Goal: Transaction & Acquisition: Purchase product/service

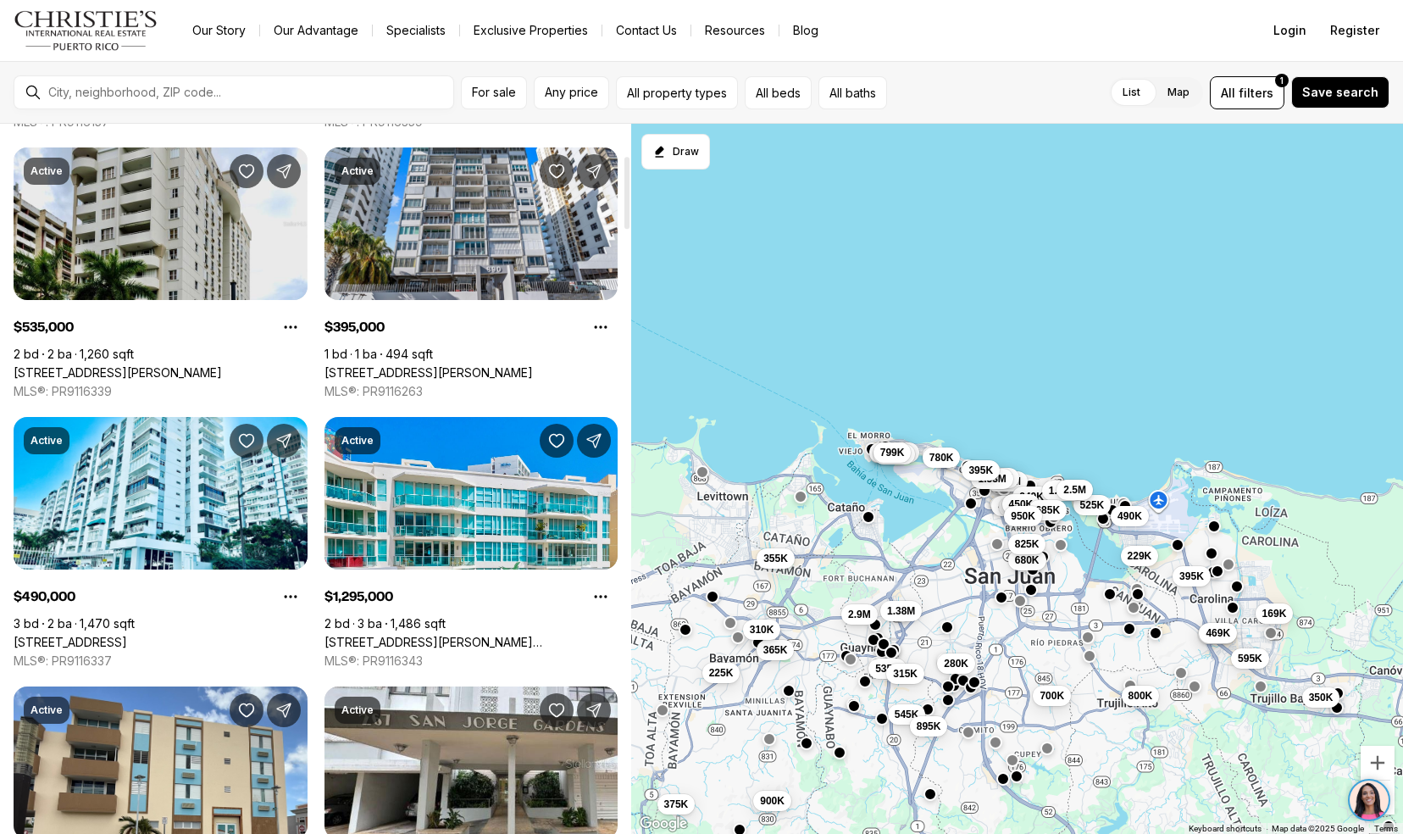
scroll to position [313, 0]
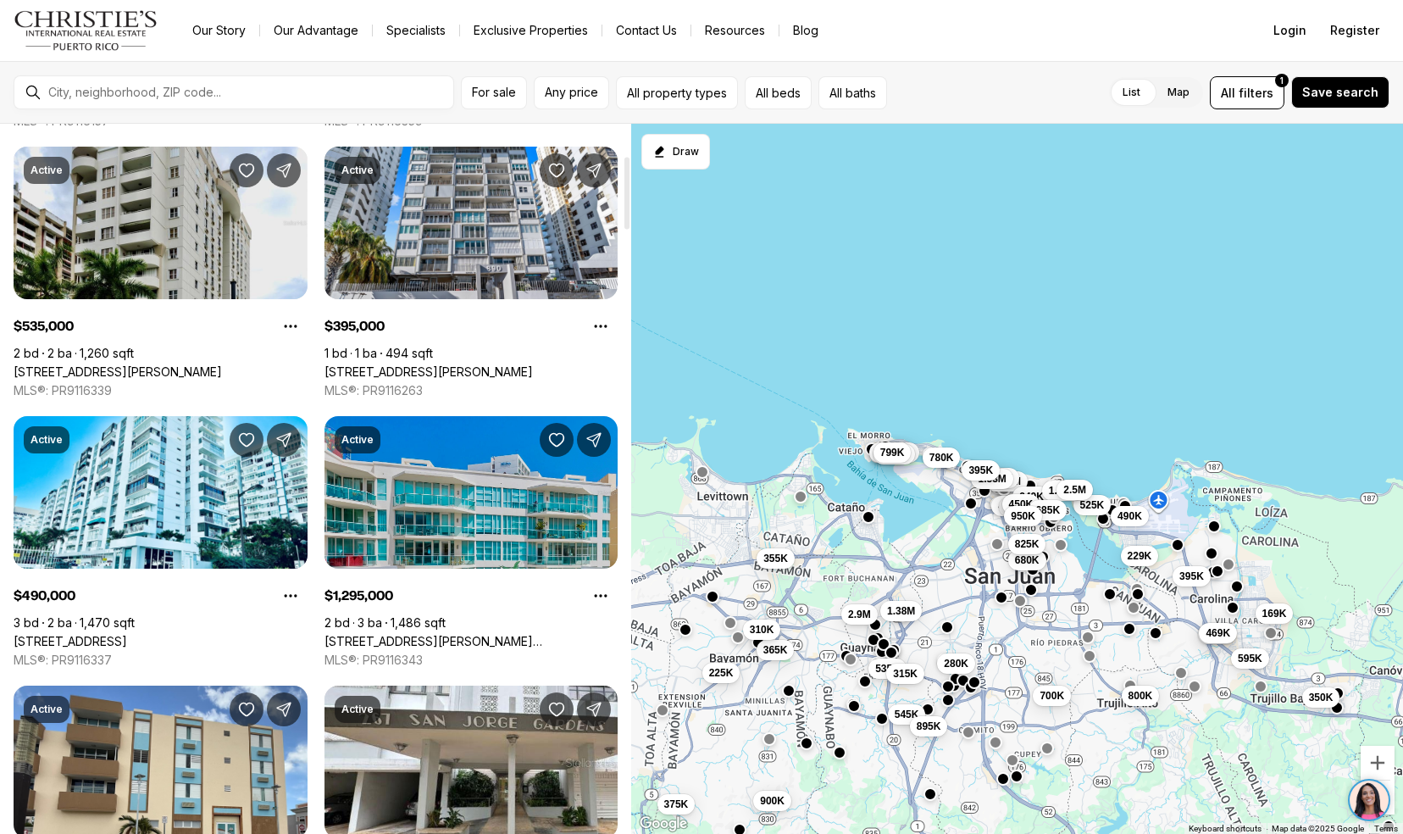
click at [369, 634] on link "25 MUNOZ RIVERA #606, SAN JUAN PR, 00901" at bounding box center [472, 641] width 294 height 15
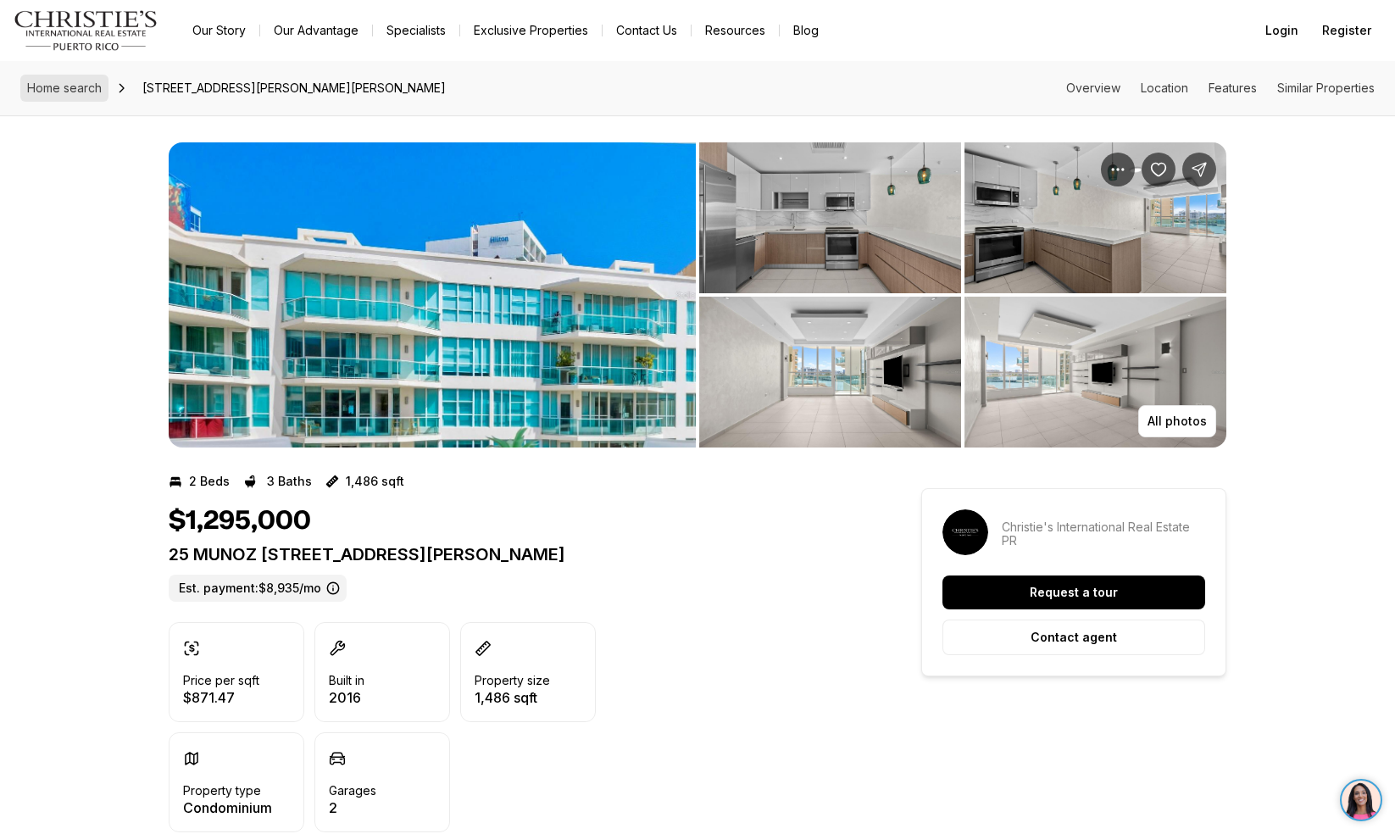
click at [48, 86] on span "Home search" at bounding box center [64, 88] width 75 height 14
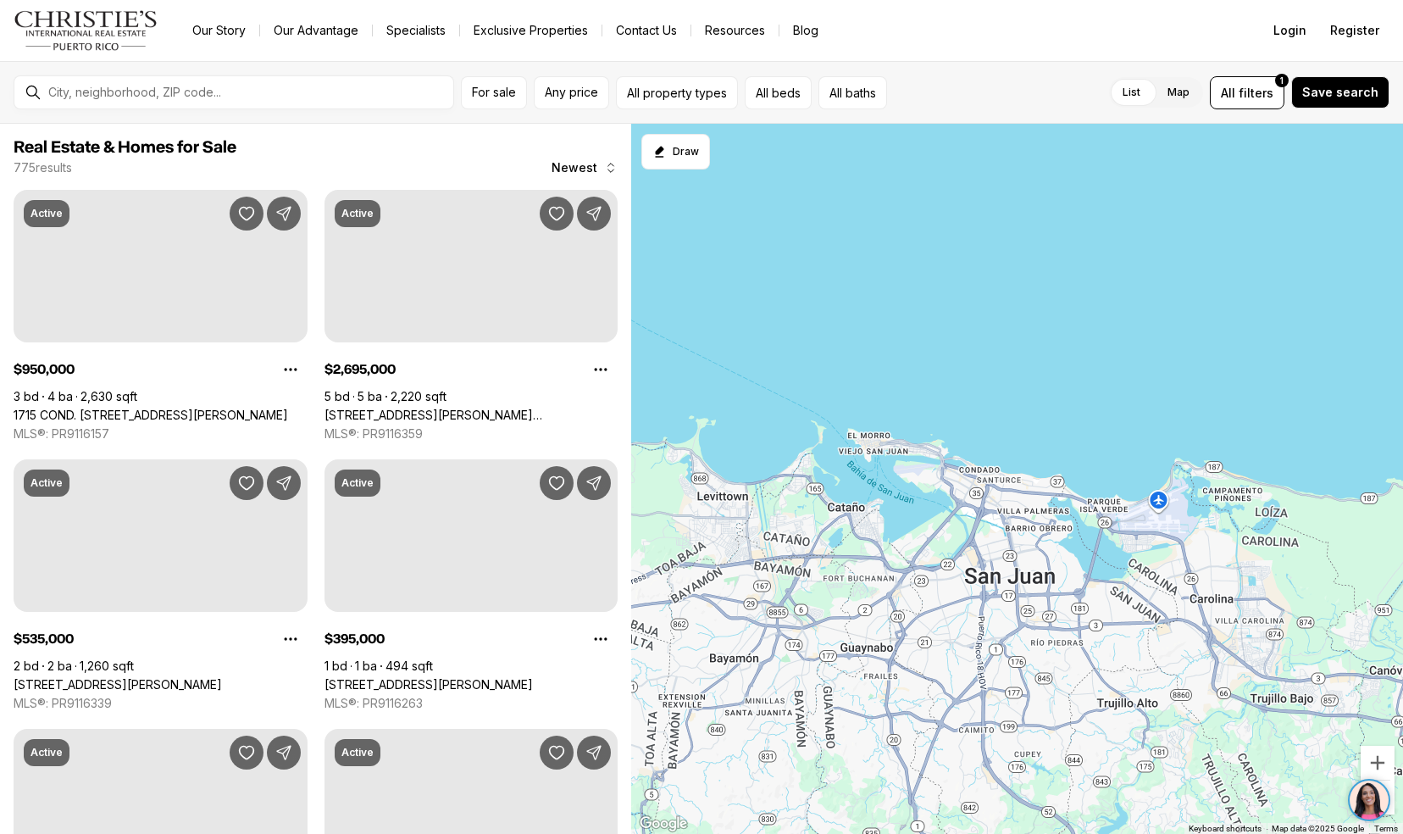
scroll to position [313, 0]
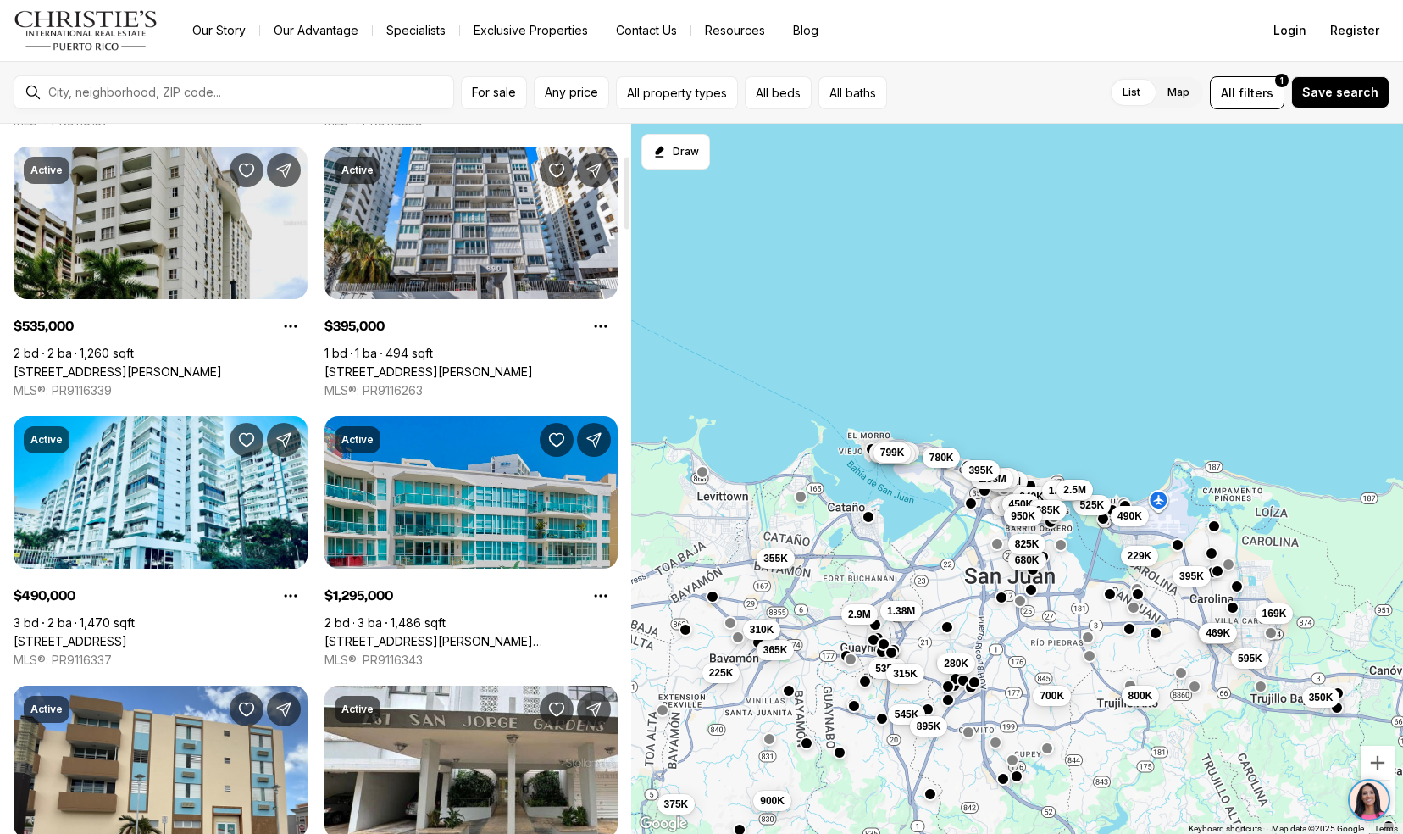
click at [364, 634] on link "[STREET_ADDRESS][PERSON_NAME][PERSON_NAME]" at bounding box center [472, 641] width 294 height 15
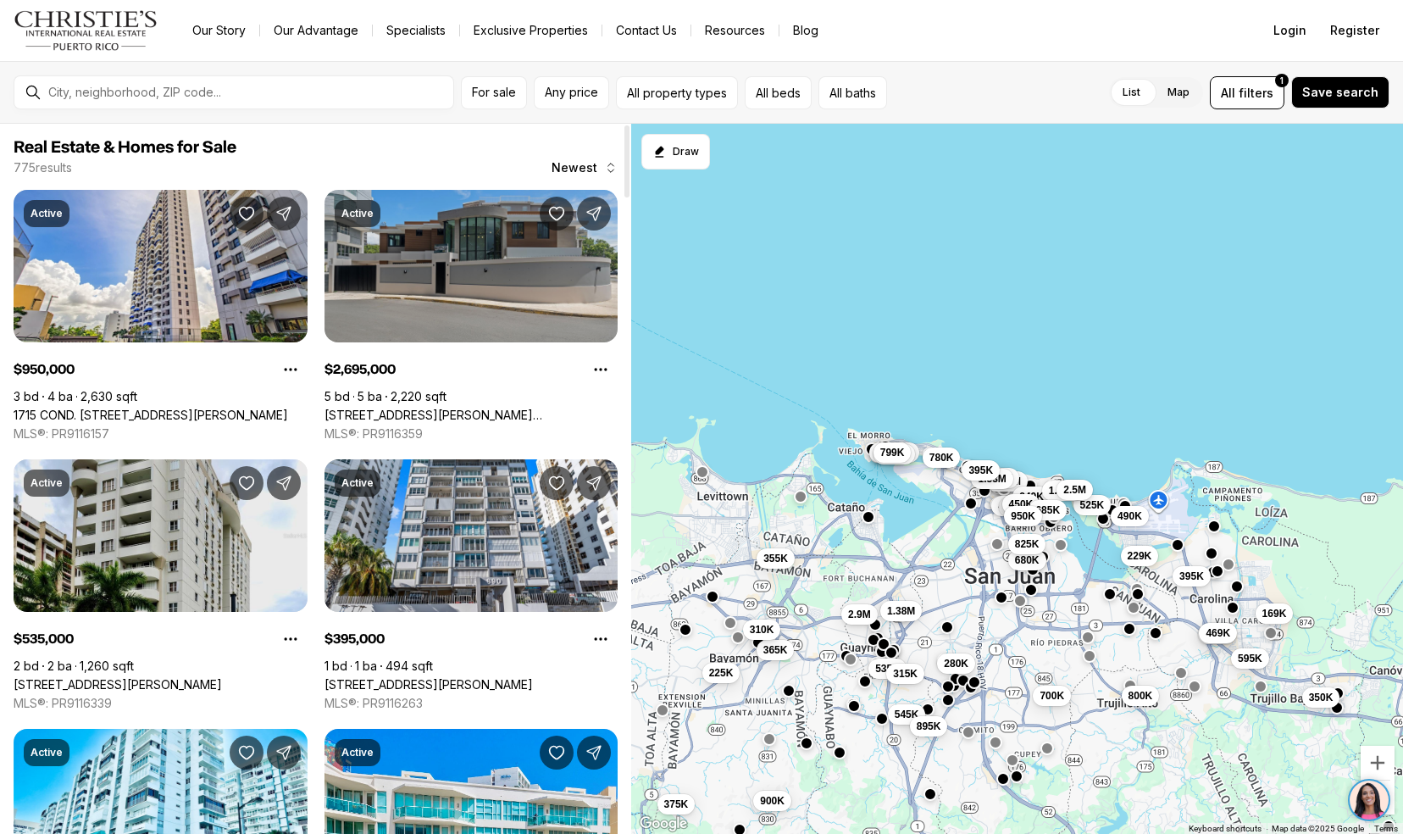
click at [359, 408] on link "[STREET_ADDRESS][PERSON_NAME][PERSON_NAME]" at bounding box center [472, 415] width 294 height 15
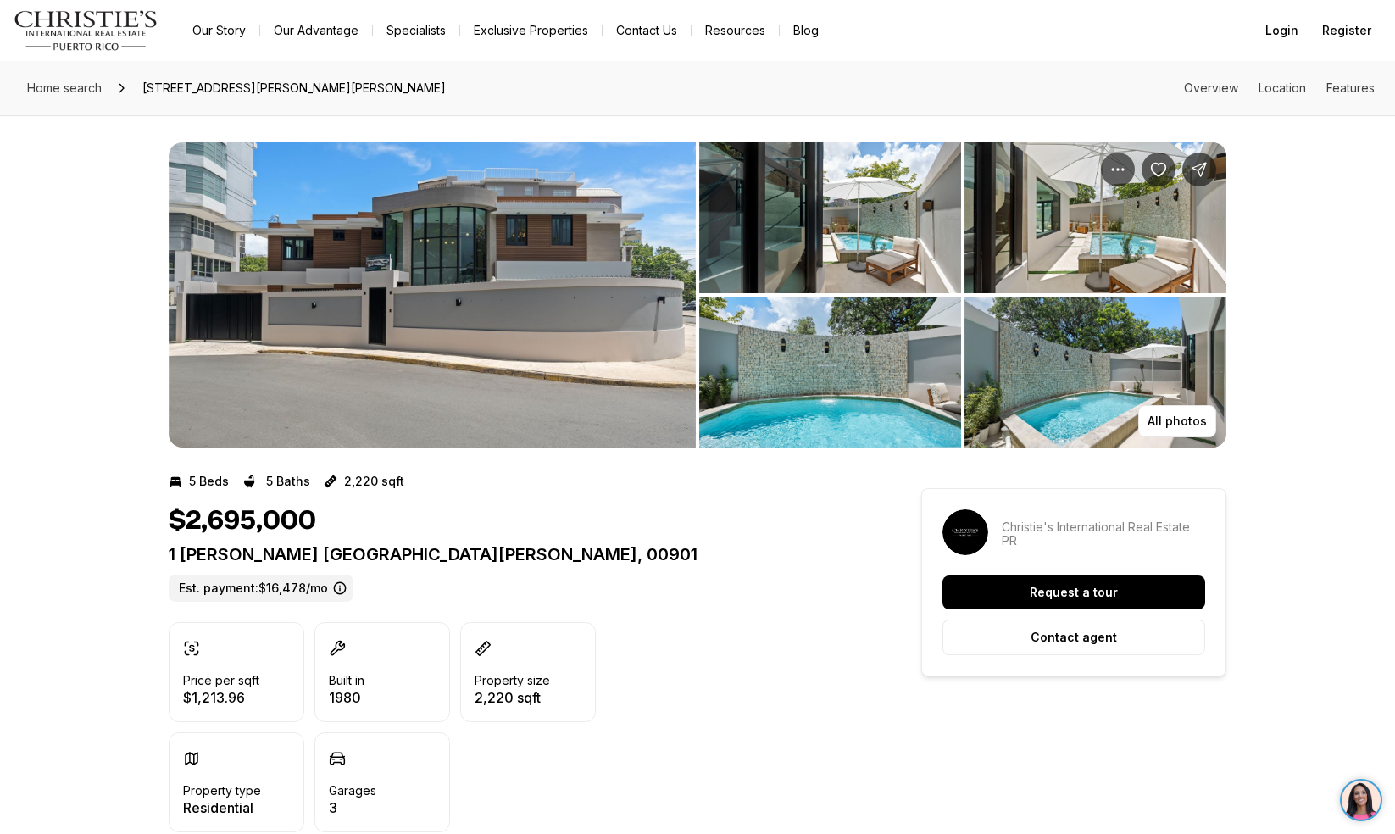
click at [515, 278] on img "View image gallery" at bounding box center [432, 294] width 527 height 305
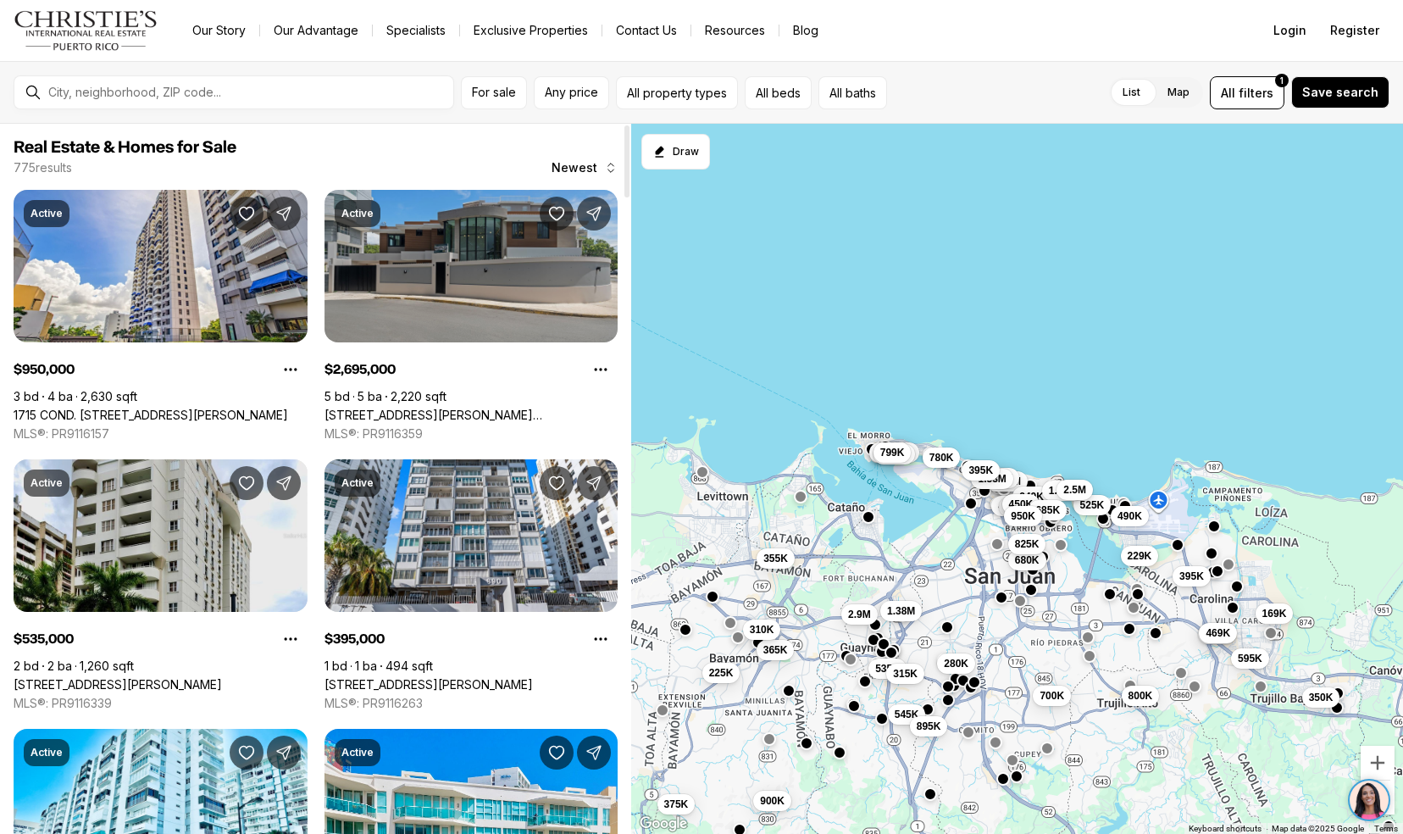
click at [354, 408] on link "[STREET_ADDRESS][PERSON_NAME][PERSON_NAME]" at bounding box center [472, 415] width 294 height 15
